Goal: Task Accomplishment & Management: Complete application form

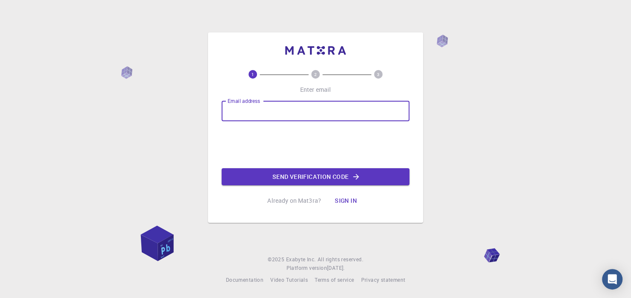
click at [263, 111] on input "Email address" at bounding box center [316, 111] width 188 height 20
type input "[EMAIL_ADDRESS][DOMAIN_NAME]"
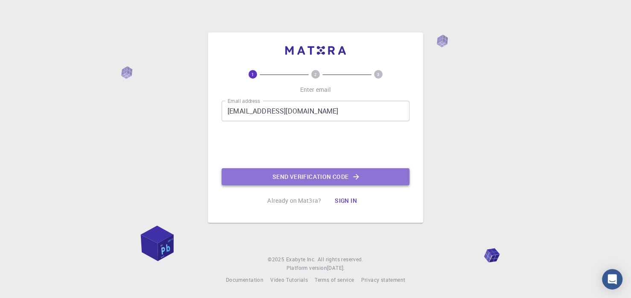
click at [296, 176] on button "Send verification code" at bounding box center [316, 176] width 188 height 17
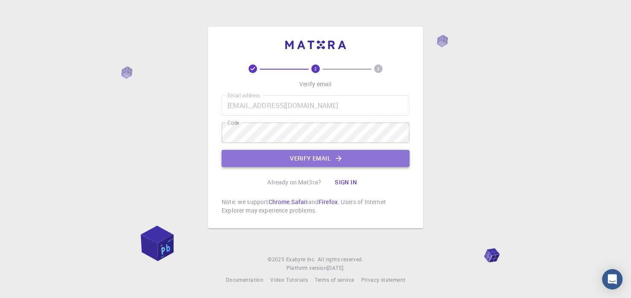
click at [311, 158] on button "Verify email" at bounding box center [316, 158] width 188 height 17
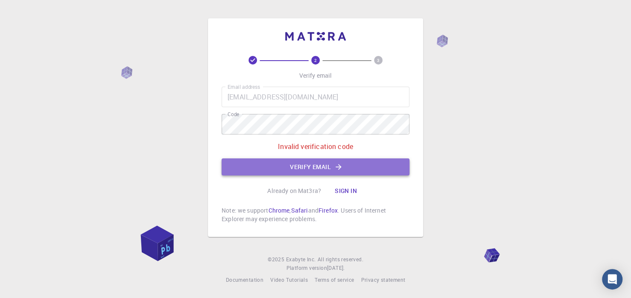
click at [275, 168] on button "Verify email" at bounding box center [316, 166] width 188 height 17
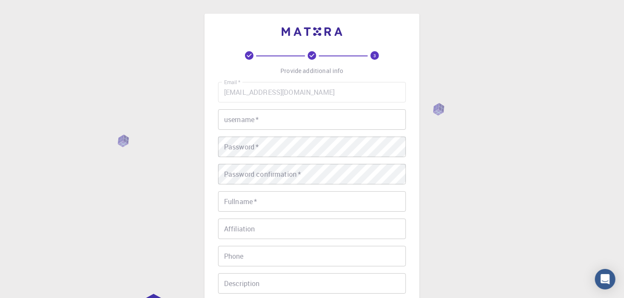
click at [272, 122] on input "username   *" at bounding box center [312, 119] width 188 height 20
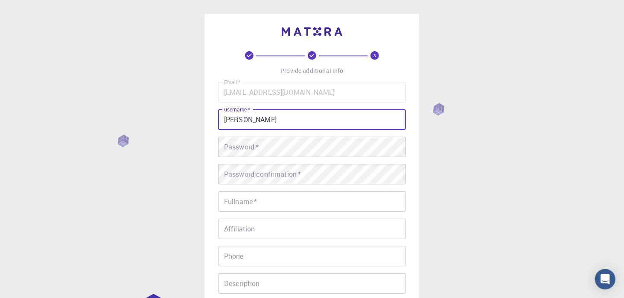
type input "[PERSON_NAME]"
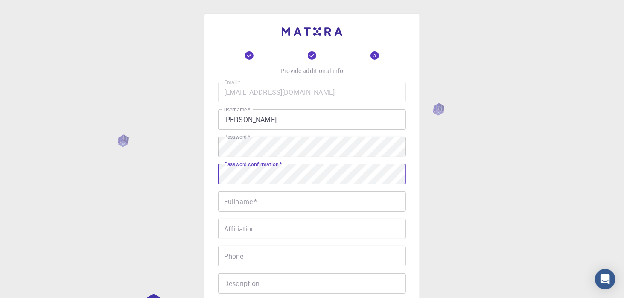
click at [258, 202] on input "Fullname   *" at bounding box center [312, 201] width 188 height 20
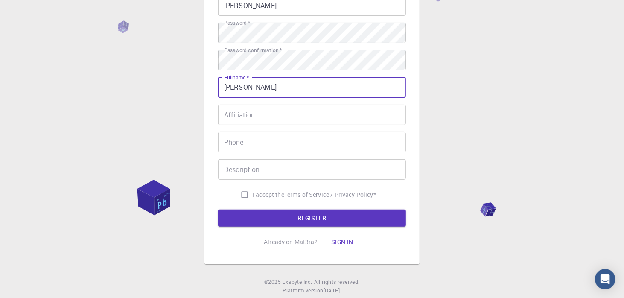
scroll to position [126, 0]
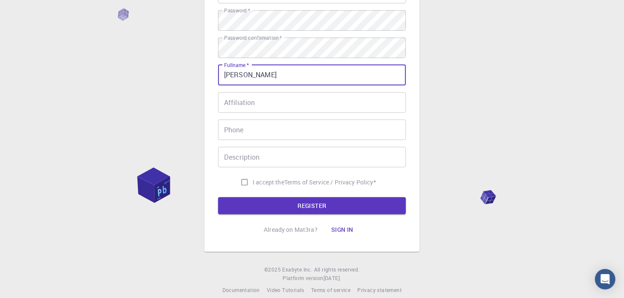
type input "[PERSON_NAME]"
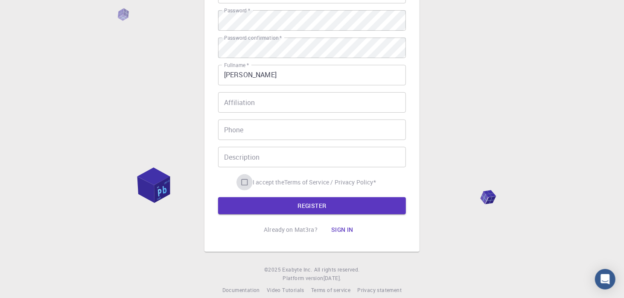
click at [242, 181] on input "I accept the Terms of Service / Privacy Policy *" at bounding box center [245, 182] width 16 height 16
checkbox input "true"
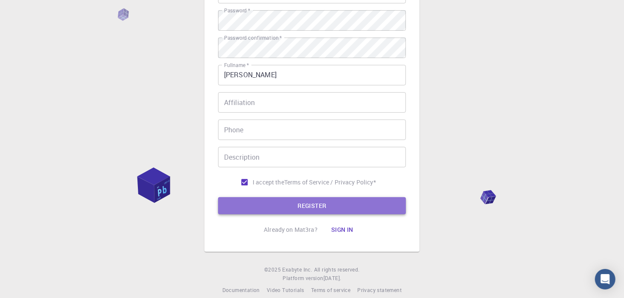
click at [314, 205] on button "REGISTER" at bounding box center [312, 205] width 188 height 17
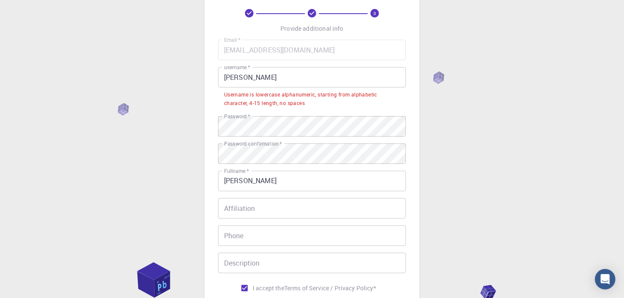
scroll to position [35, 0]
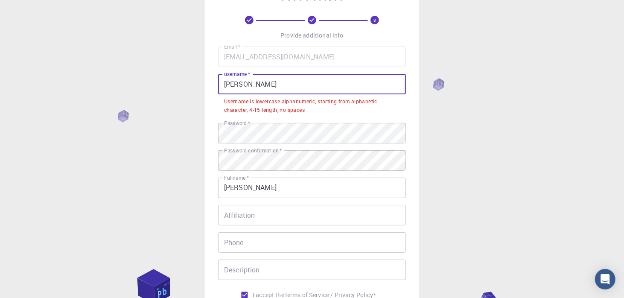
click at [258, 84] on input "[PERSON_NAME]" at bounding box center [312, 84] width 188 height 20
drag, startPoint x: 258, startPoint y: 84, endPoint x: 216, endPoint y: 79, distance: 42.1
click at [216, 79] on div "3 Provide additional info Email   * [EMAIL_ADDRESS][DOMAIN_NAME] Email   * user…" at bounding box center [312, 171] width 215 height 386
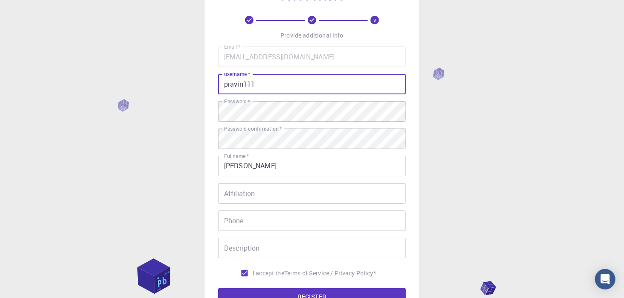
scroll to position [137, 0]
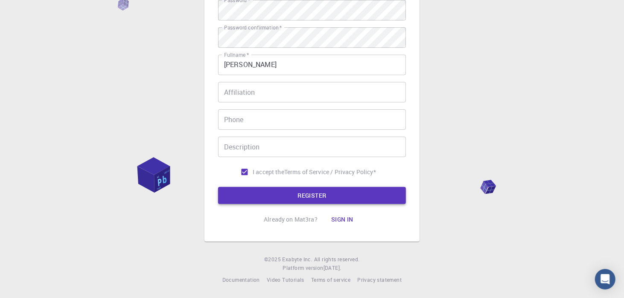
type input "pravin111"
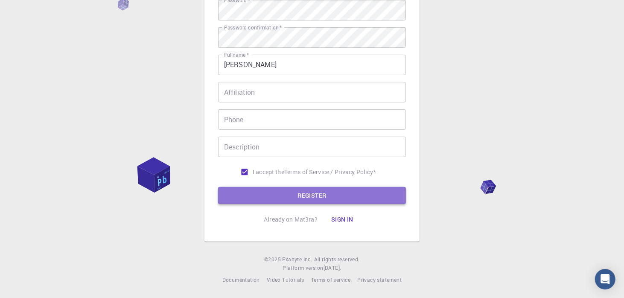
click at [305, 199] on button "REGISTER" at bounding box center [312, 195] width 188 height 17
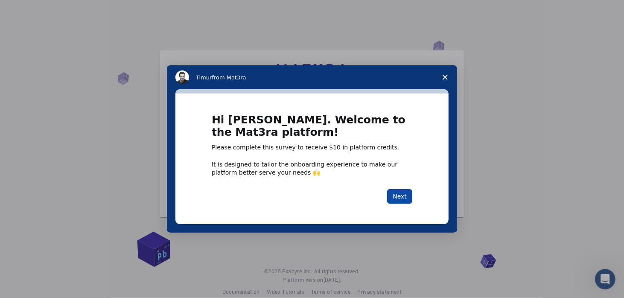
click at [396, 197] on button "Next" at bounding box center [399, 196] width 25 height 15
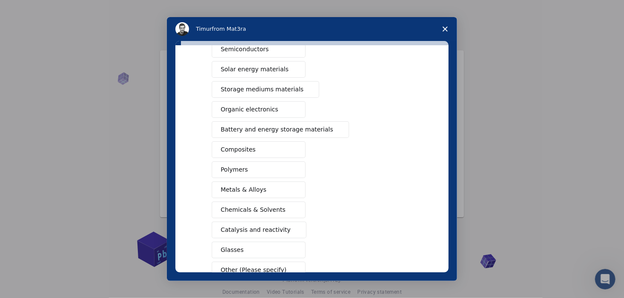
scroll to position [58, 0]
click at [259, 126] on span "Battery and energy storage materials" at bounding box center [277, 129] width 113 height 9
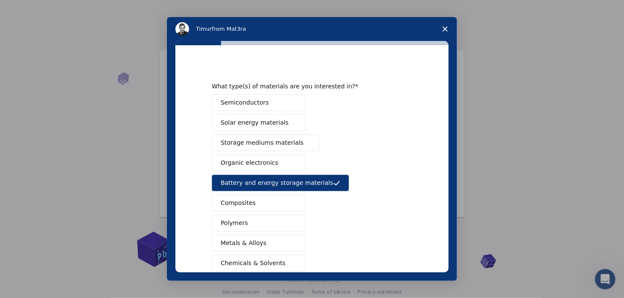
scroll to position [0, 0]
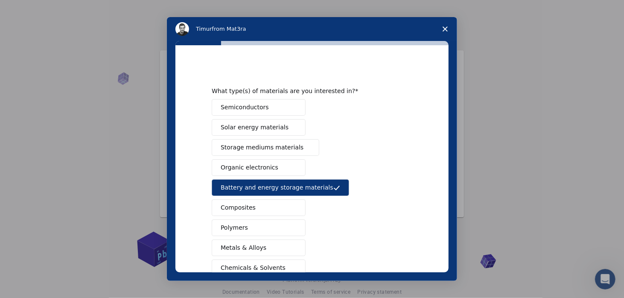
click at [249, 126] on span "Solar energy materials" at bounding box center [255, 127] width 68 height 9
click at [252, 108] on span "Semiconductors" at bounding box center [245, 107] width 48 height 9
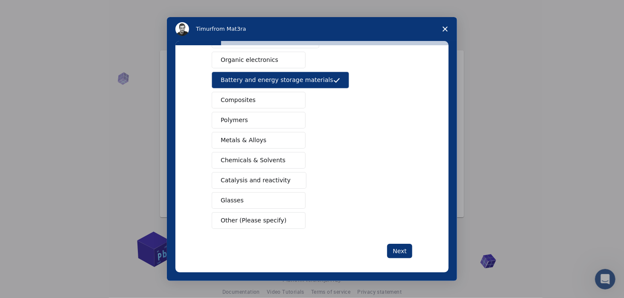
scroll to position [111, 0]
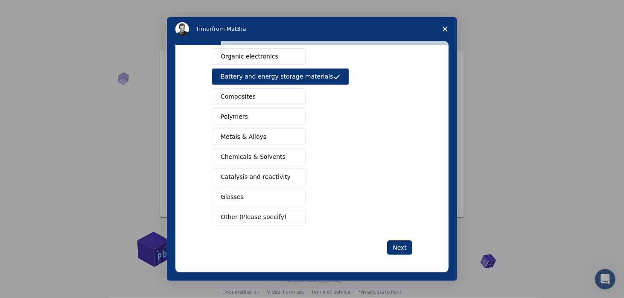
click at [252, 134] on span "Metals & Alloys" at bounding box center [244, 136] width 46 height 9
click at [231, 195] on span "Glasses" at bounding box center [232, 197] width 23 height 9
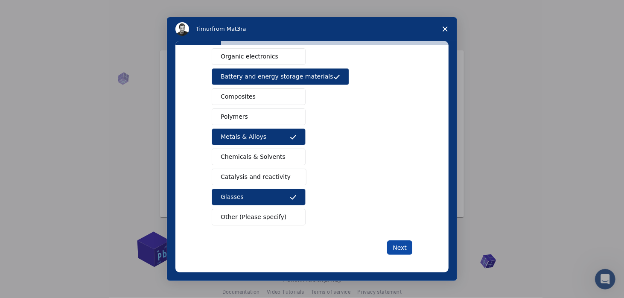
click at [402, 244] on button "Next" at bounding box center [399, 247] width 25 height 15
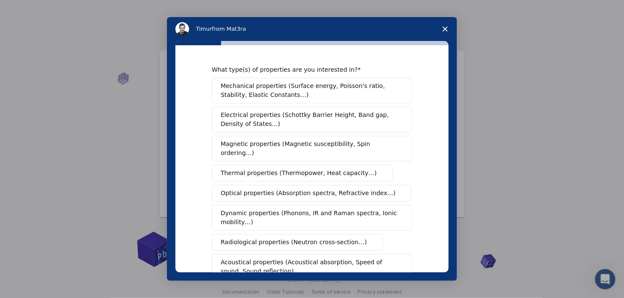
click at [261, 92] on span "Mechanical properties (Surface energy, Poisson's ratio, Stability, Elastic Cons…" at bounding box center [310, 91] width 178 height 18
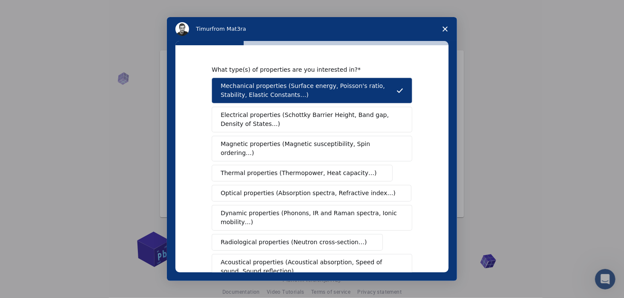
click at [266, 116] on span "Electrical properties (Schottky Barrier Height, Band gap, Density of States…)" at bounding box center [310, 120] width 178 height 18
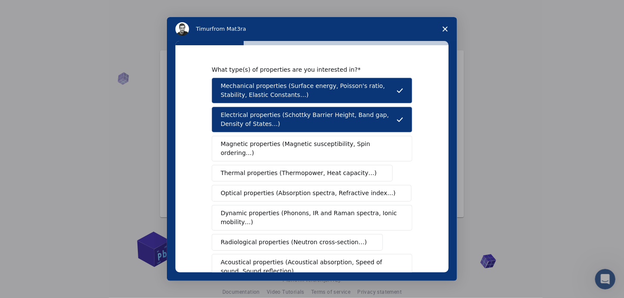
click at [267, 144] on span "Magnetic properties (Magnetic susceptibility, Spin ordering…)" at bounding box center [309, 149] width 176 height 18
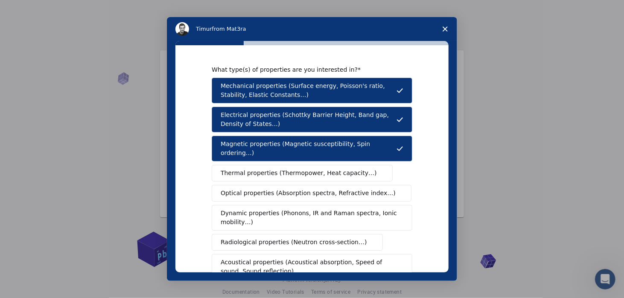
click at [276, 169] on span "Thermal properties (Thermopower, Heat capacity…)" at bounding box center [299, 173] width 156 height 9
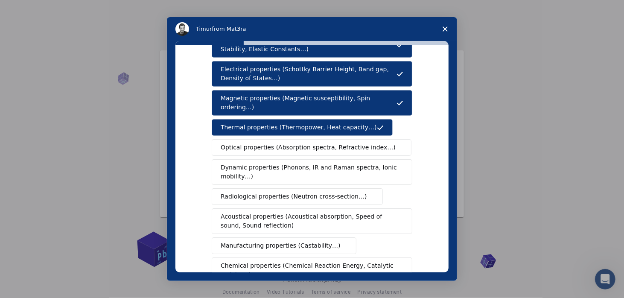
scroll to position [57, 0]
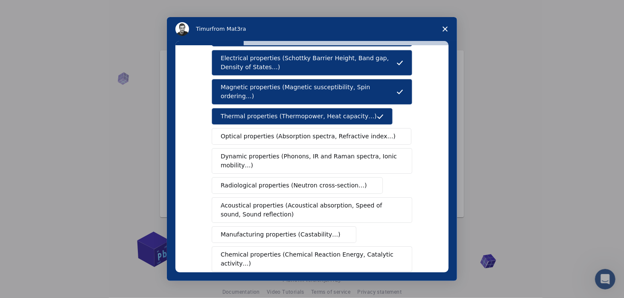
click at [269, 132] on span "Optical properties (Absorption spectra, Refractive index…)" at bounding box center [308, 136] width 175 height 9
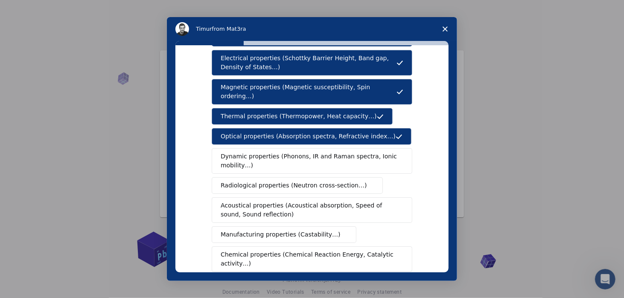
click at [279, 152] on span "Dynamic properties (Phonons, IR and Raman spectra, Ionic mobility…)" at bounding box center [309, 161] width 177 height 18
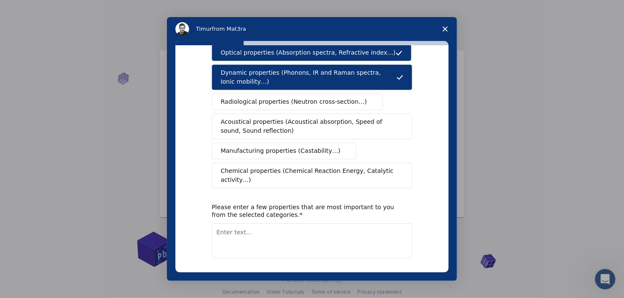
scroll to position [131, 0]
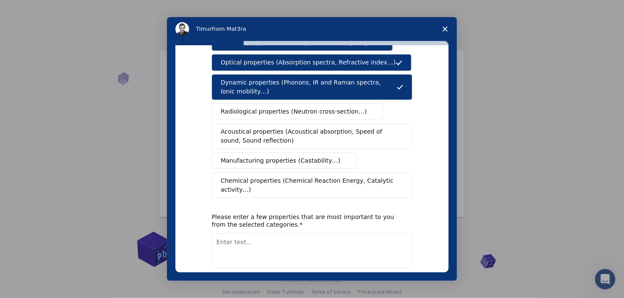
click at [272, 176] on span "Chemical properties (Chemical Reaction Energy, Catalytic activity…)" at bounding box center [309, 185] width 177 height 18
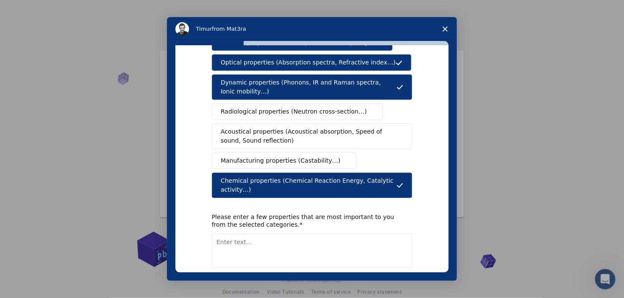
scroll to position [156, 0]
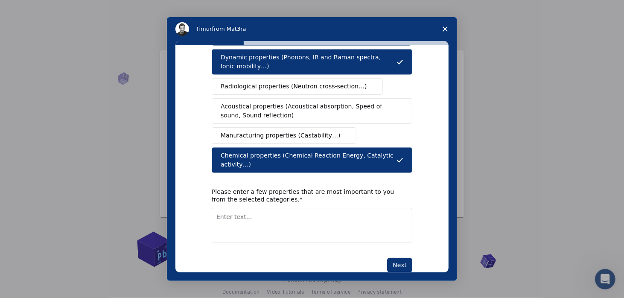
click at [232, 208] on textarea "Enter text..." at bounding box center [312, 225] width 201 height 35
type textarea "S"
type textarea "structural, electronics, mechanical properties"
click at [403, 258] on button "Next" at bounding box center [399, 265] width 25 height 15
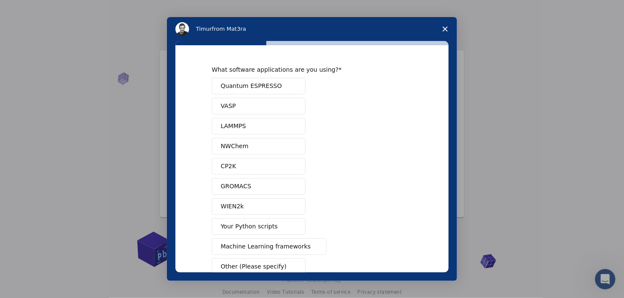
click at [284, 82] on button "Quantum ESPRESSO" at bounding box center [259, 86] width 94 height 17
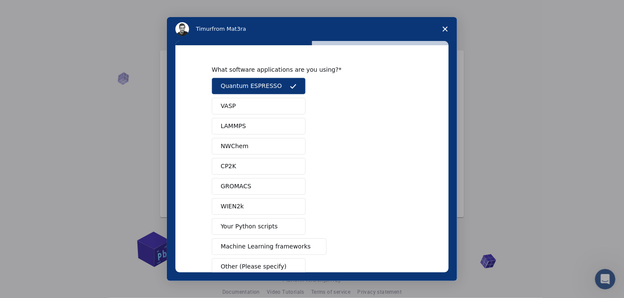
click at [265, 101] on button "VASP" at bounding box center [259, 106] width 94 height 17
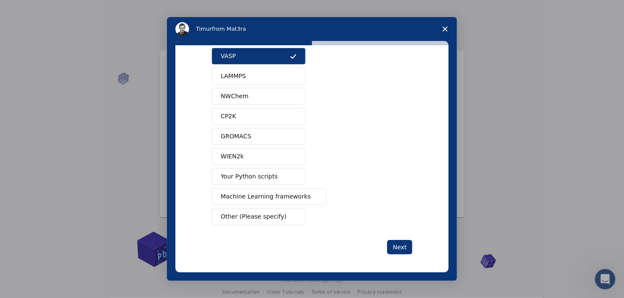
click at [249, 173] on span "Your Python scripts" at bounding box center [249, 176] width 57 height 9
click at [255, 196] on span "Machine Learning frameworks" at bounding box center [266, 196] width 90 height 9
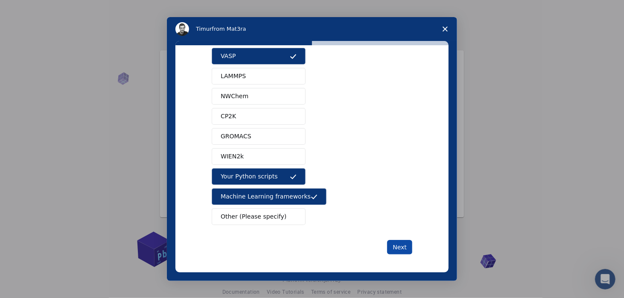
click at [395, 245] on button "Next" at bounding box center [399, 247] width 25 height 15
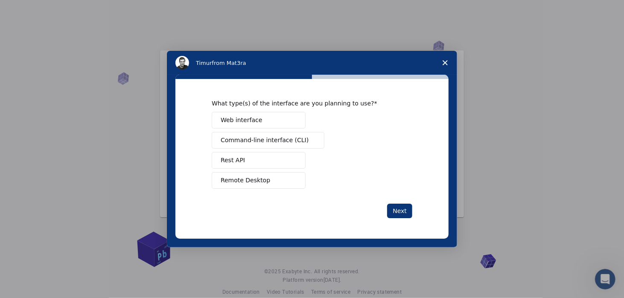
scroll to position [0, 0]
click at [284, 117] on button "Web interface" at bounding box center [259, 120] width 94 height 17
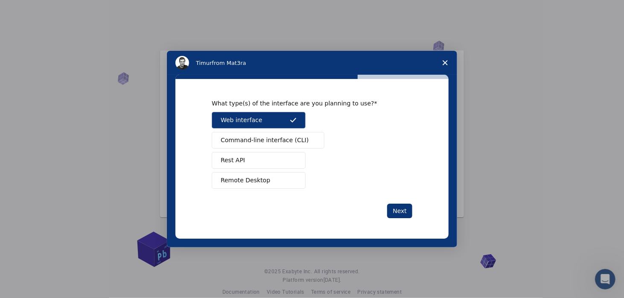
click at [403, 57] on div "[PERSON_NAME] from Mat3ra" at bounding box center [312, 63] width 273 height 14
click at [340, 61] on div "[PERSON_NAME] from Mat3ra" at bounding box center [312, 63] width 273 height 14
click at [416, 64] on div "[PERSON_NAME] from Mat3ra" at bounding box center [312, 63] width 273 height 14
click at [443, 62] on icon "Close survey" at bounding box center [445, 62] width 5 height 5
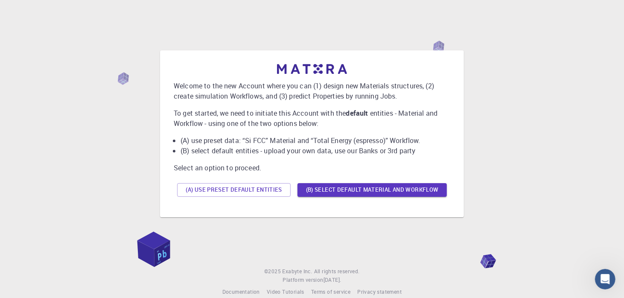
click at [495, 170] on div "Welcome to the new Account where you can (1) design new Materials structures, (…" at bounding box center [312, 134] width 604 height 220
click at [451, 63] on div "Welcome to the new Account where you can (1) design new Materials structures, (…" at bounding box center [312, 133] width 290 height 153
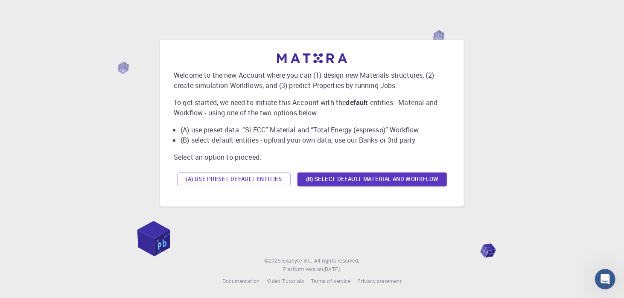
scroll to position [13, 0]
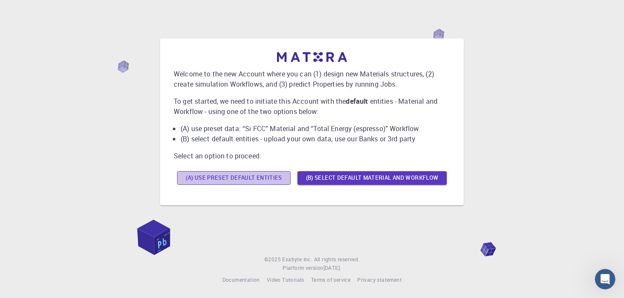
click at [205, 178] on button "(A) Use preset default entities" at bounding box center [234, 178] width 114 height 14
